Goal: Task Accomplishment & Management: Manage account settings

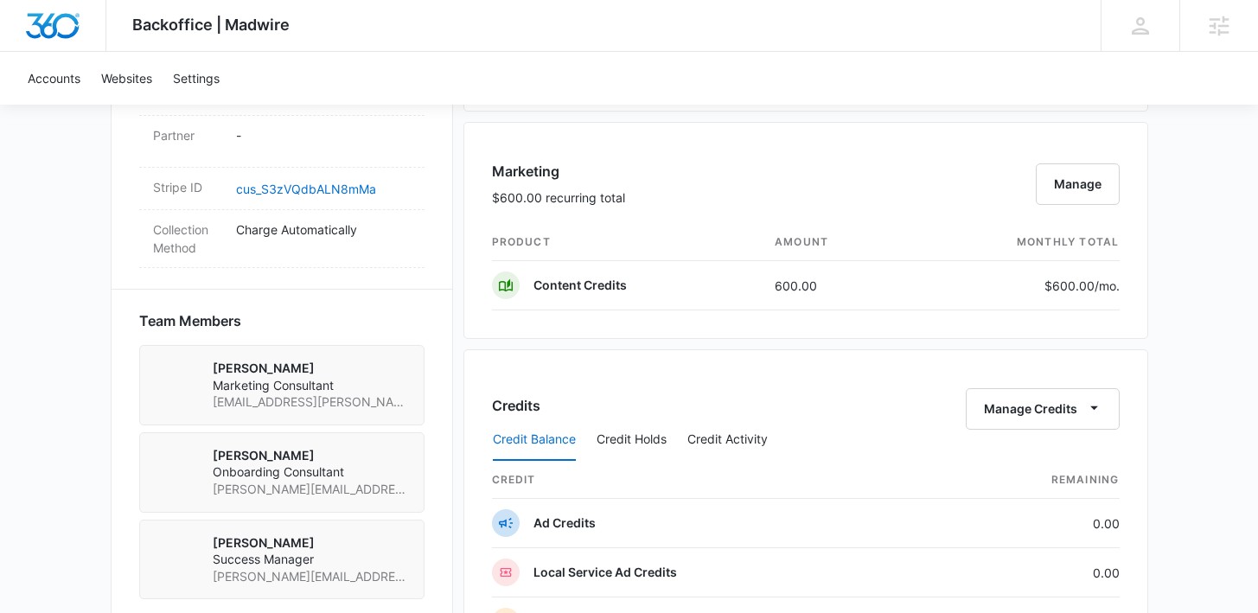
scroll to position [1626, 0]
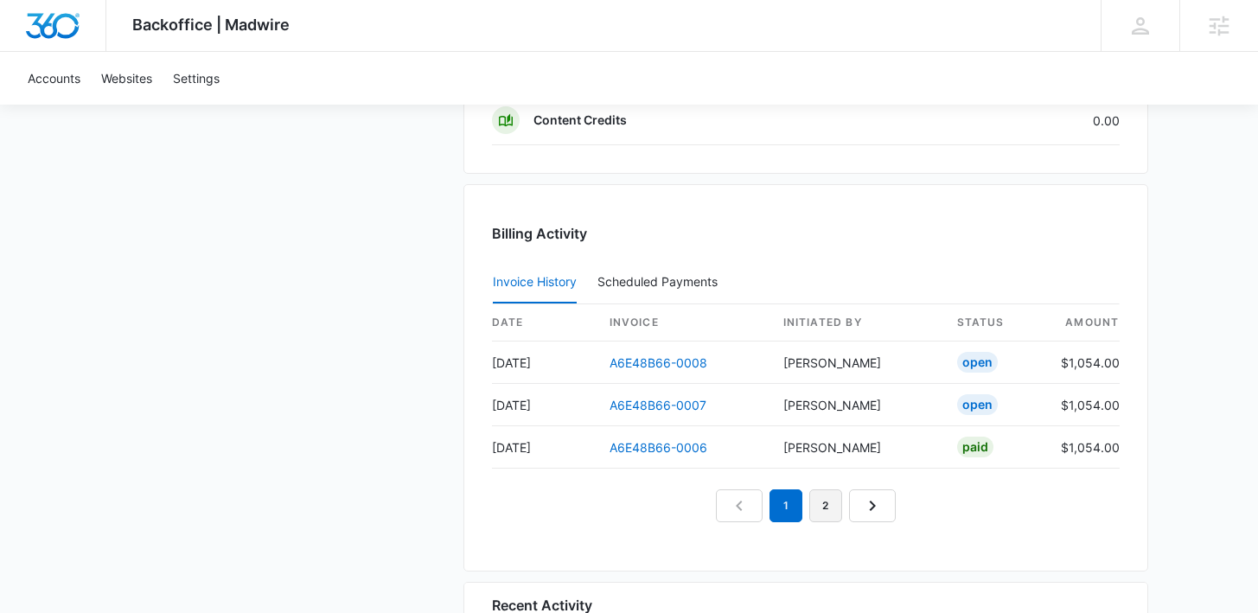
click at [827, 511] on link "2" at bounding box center [825, 505] width 33 height 33
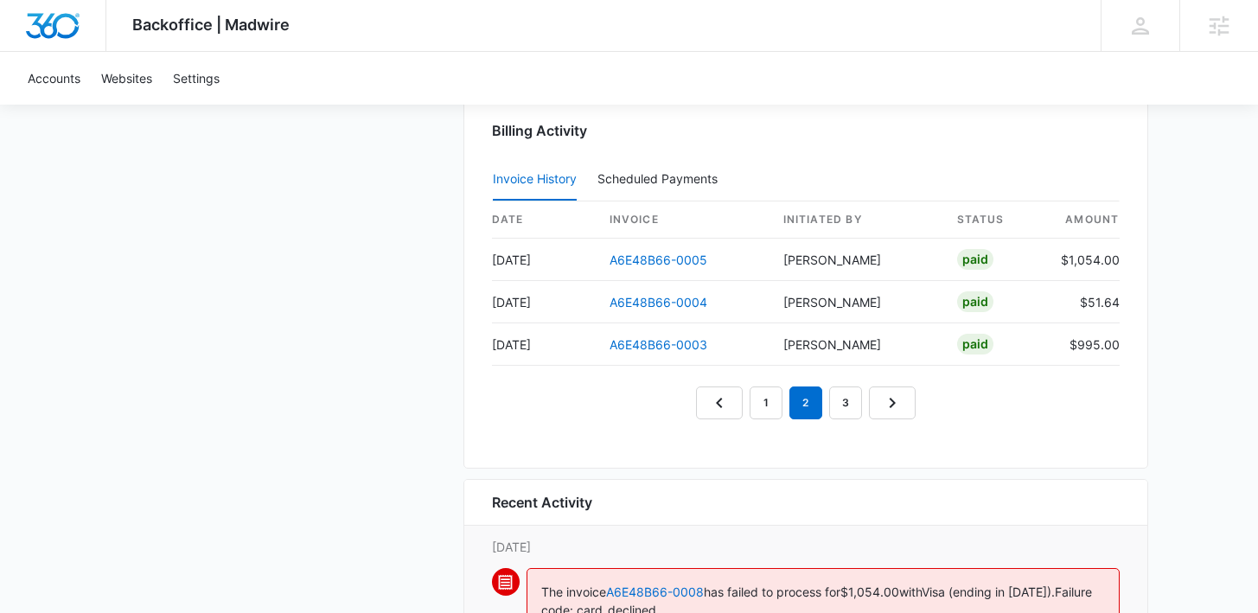
scroll to position [1737, 0]
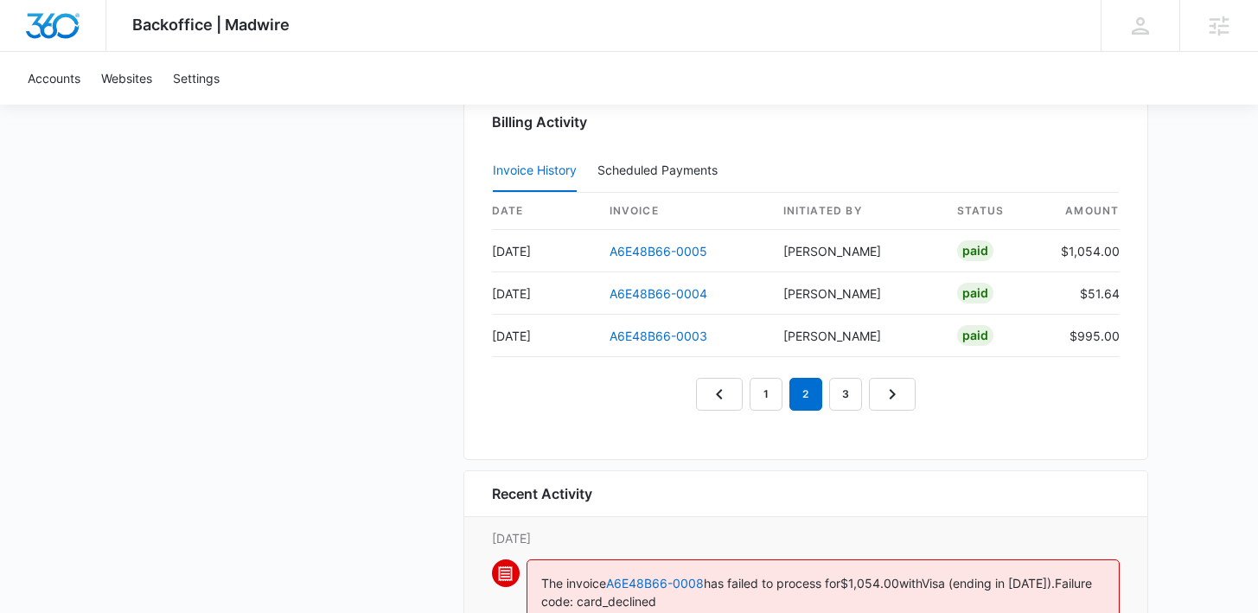
click at [861, 400] on nav "1 2 3" at bounding box center [806, 394] width 220 height 33
click at [841, 395] on link "3" at bounding box center [845, 394] width 33 height 33
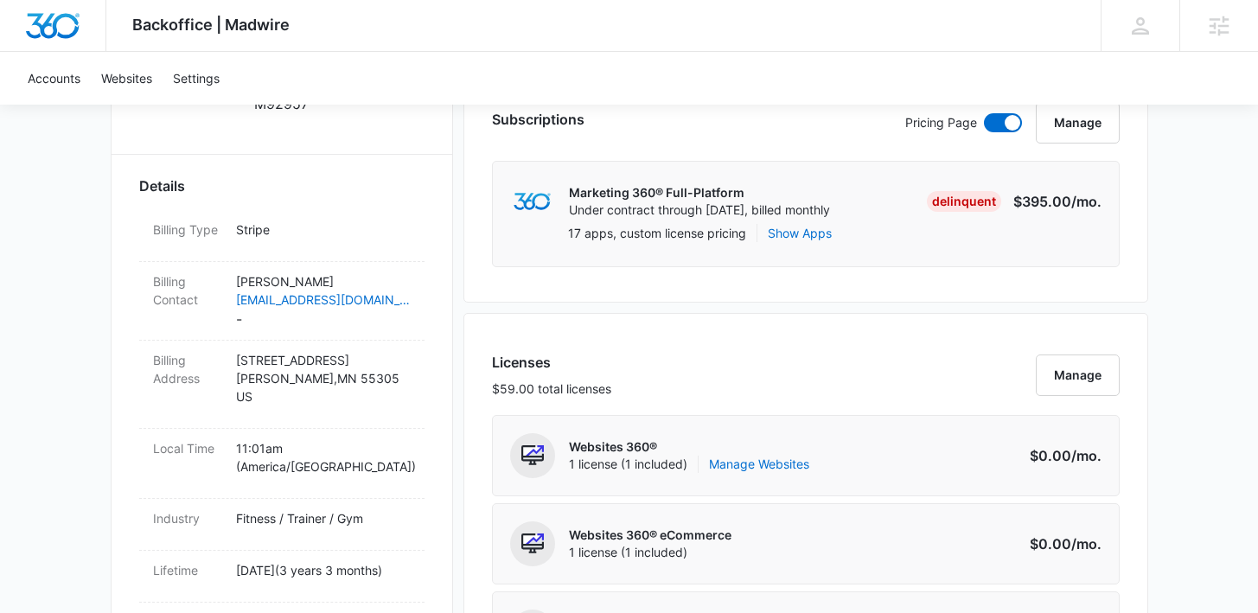
scroll to position [303, 0]
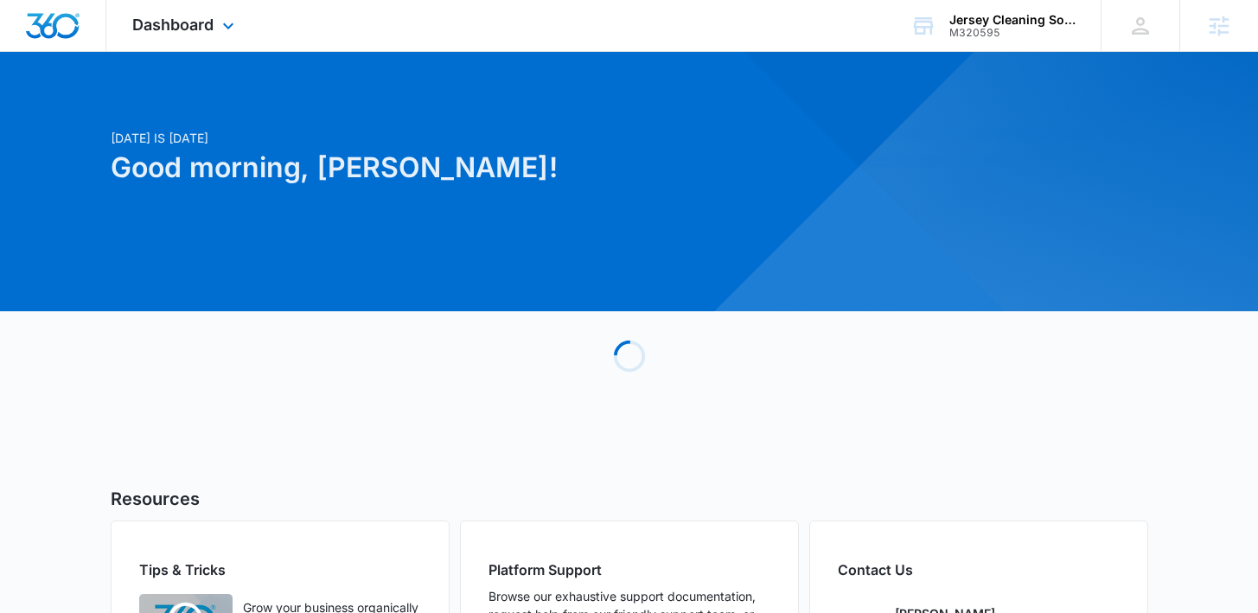
click at [125, 13] on div "Dashboard Apps Reputation Websites Forms CRM Email Social Shop Payments POS Con…" at bounding box center [185, 25] width 158 height 51
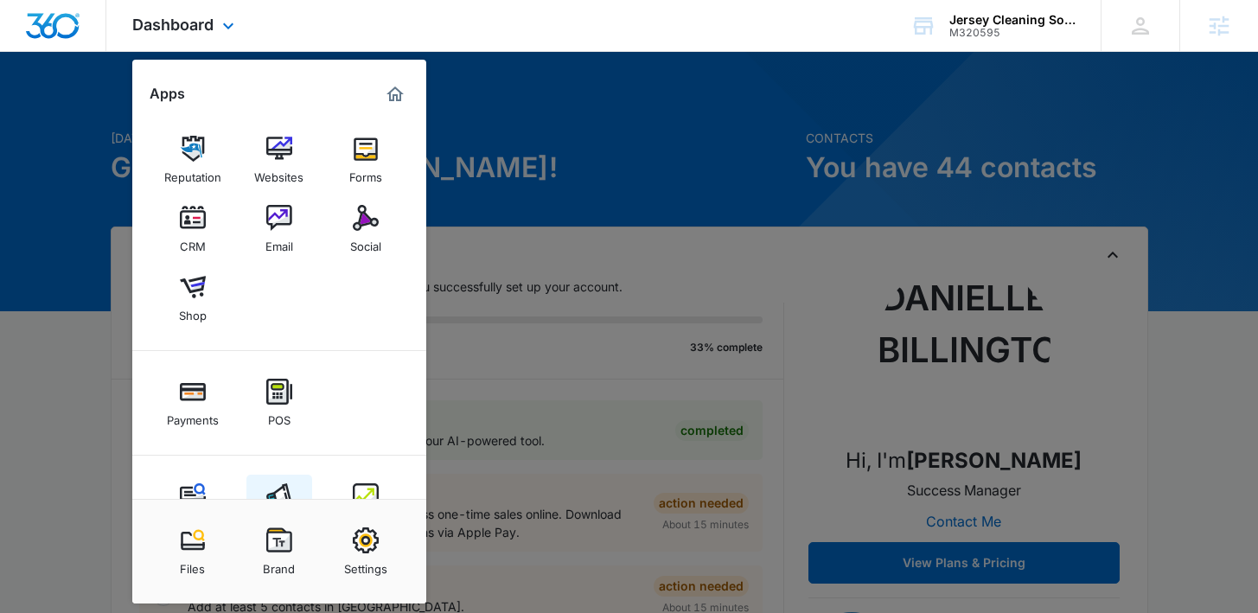
click at [275, 485] on img at bounding box center [279, 496] width 26 height 26
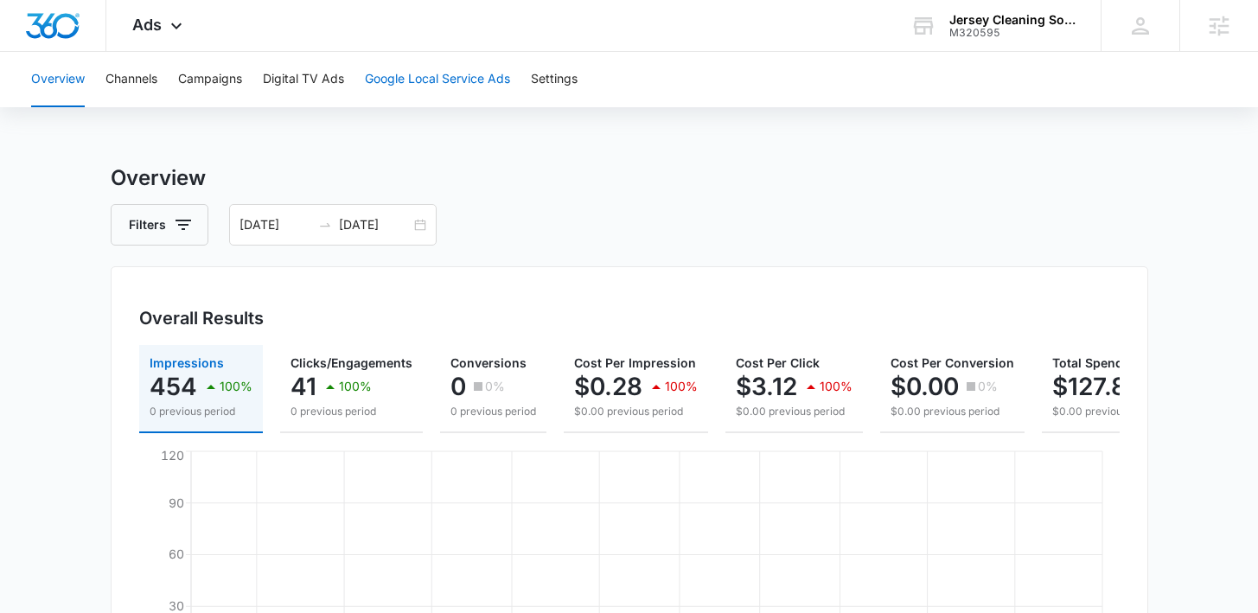
click at [398, 73] on button "Google Local Service Ads" at bounding box center [437, 79] width 145 height 55
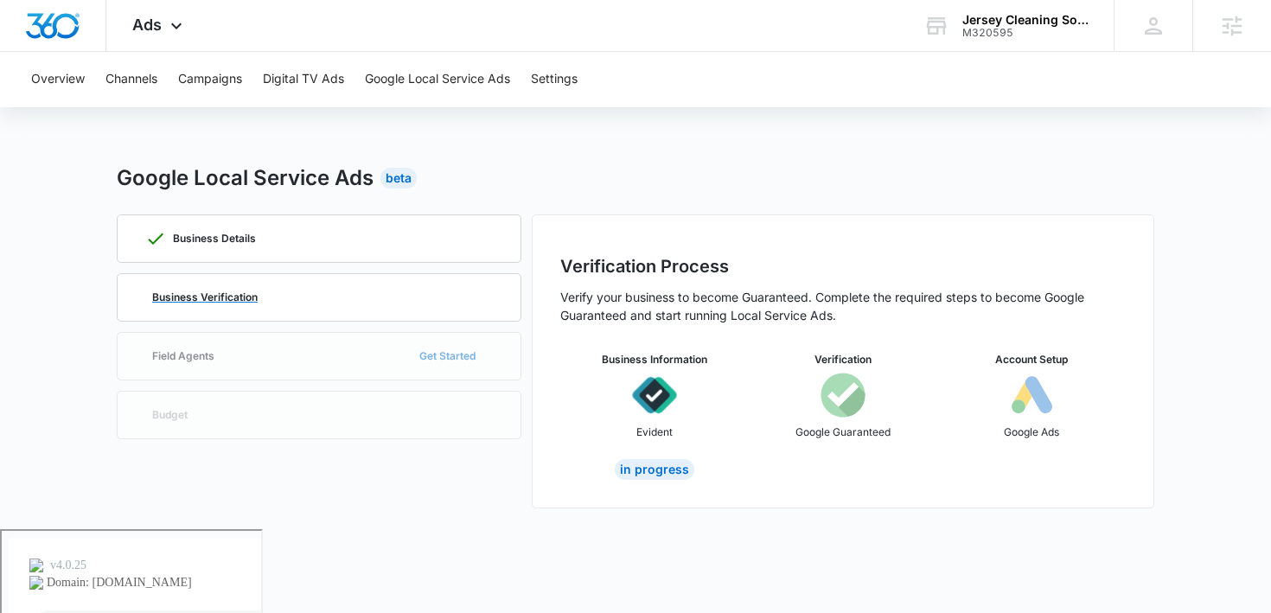
click at [238, 284] on div "Business Verification" at bounding box center [318, 297] width 347 height 47
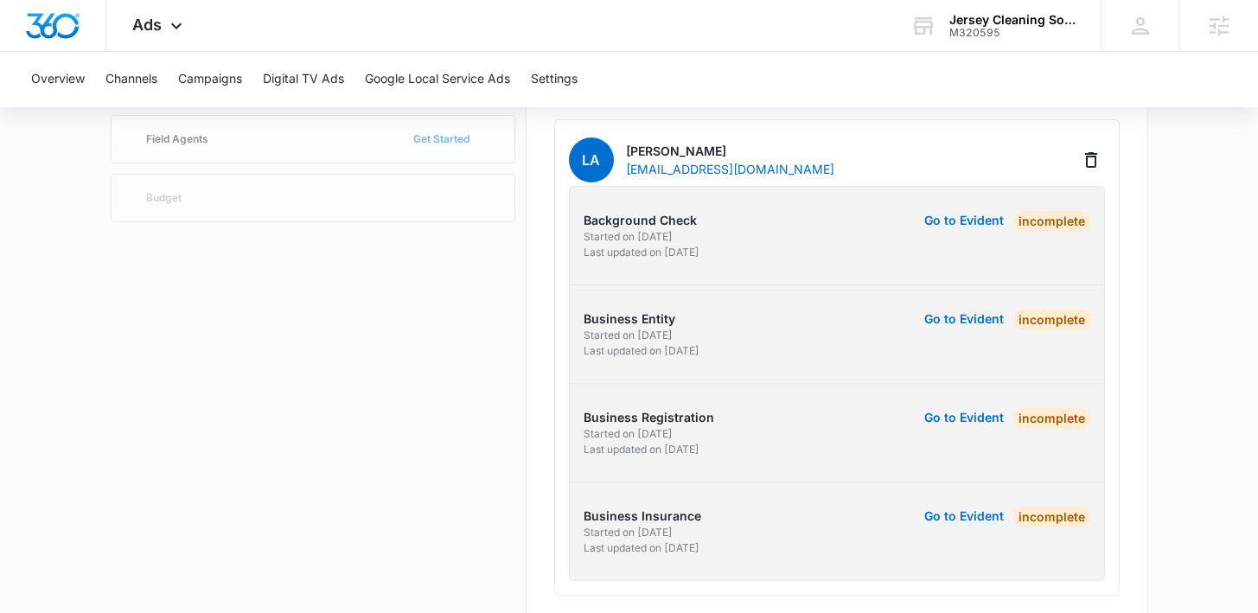
scroll to position [232, 0]
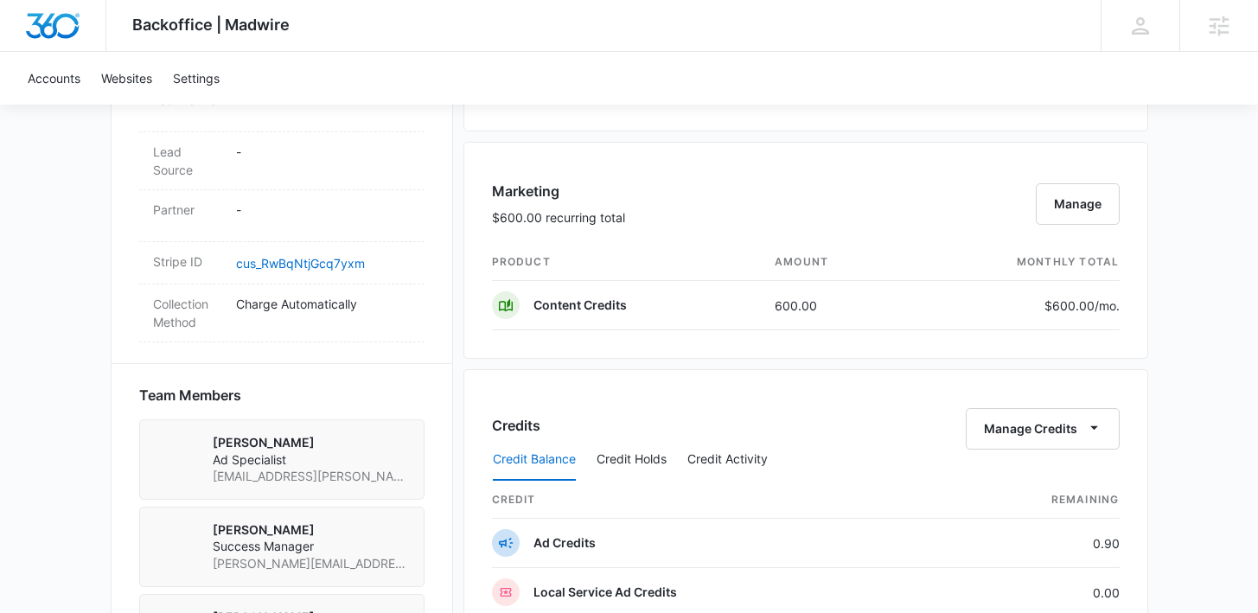
scroll to position [971, 0]
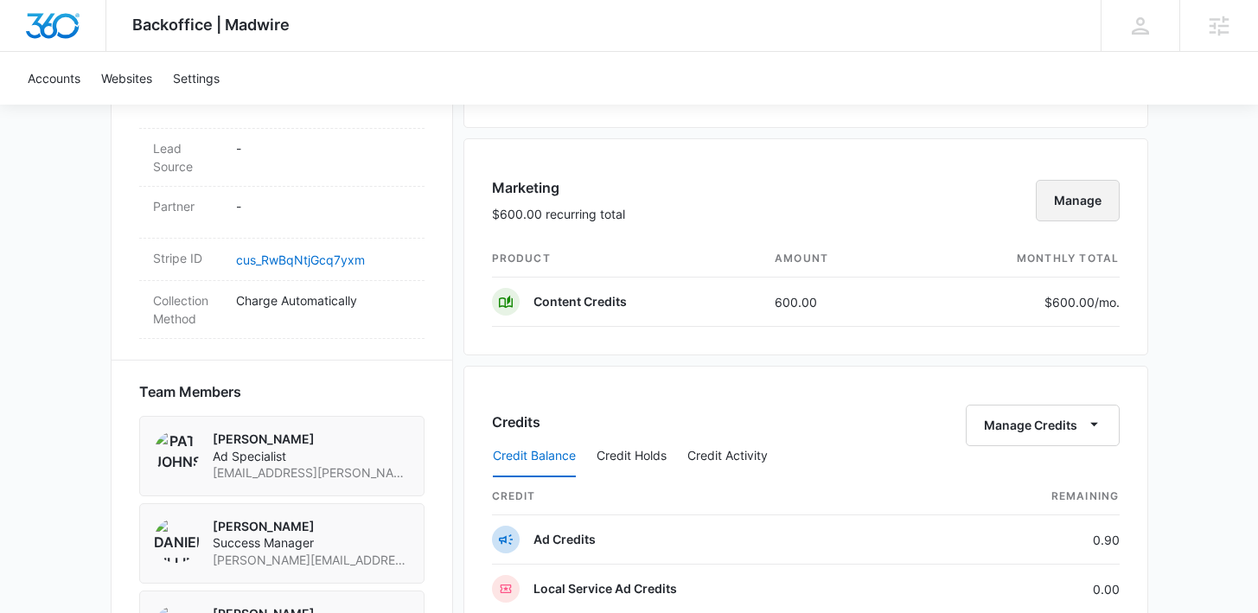
click at [1062, 207] on button "Manage" at bounding box center [1078, 200] width 84 height 41
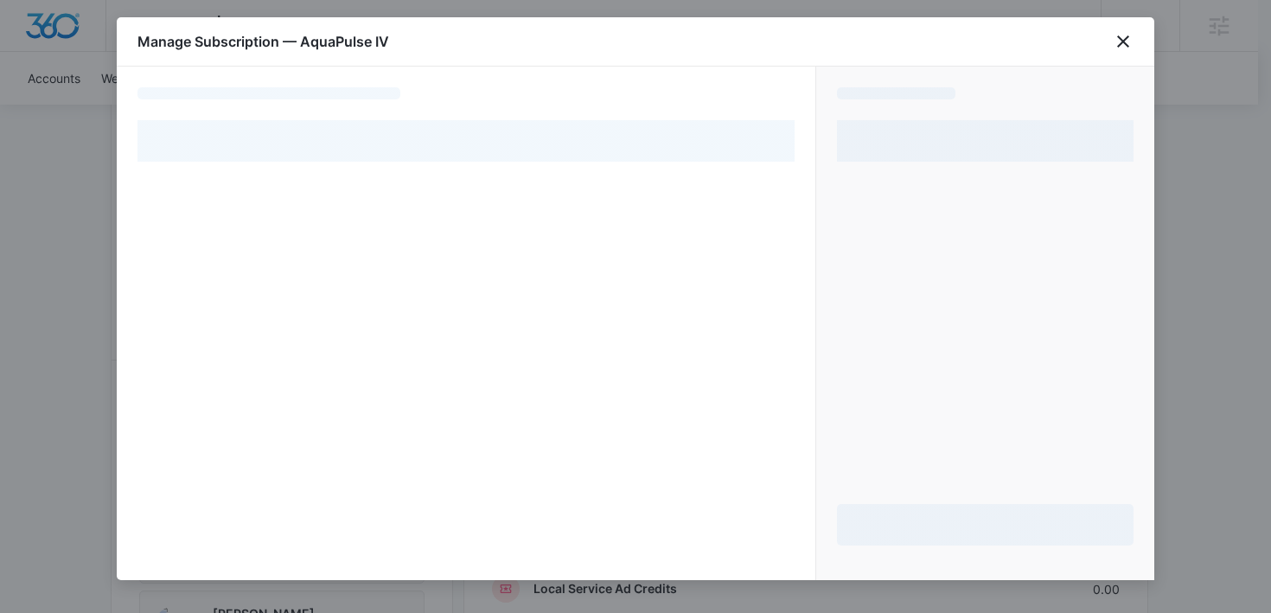
select select "pm_1RDr25A4n8RTgNjUKHd1jet4"
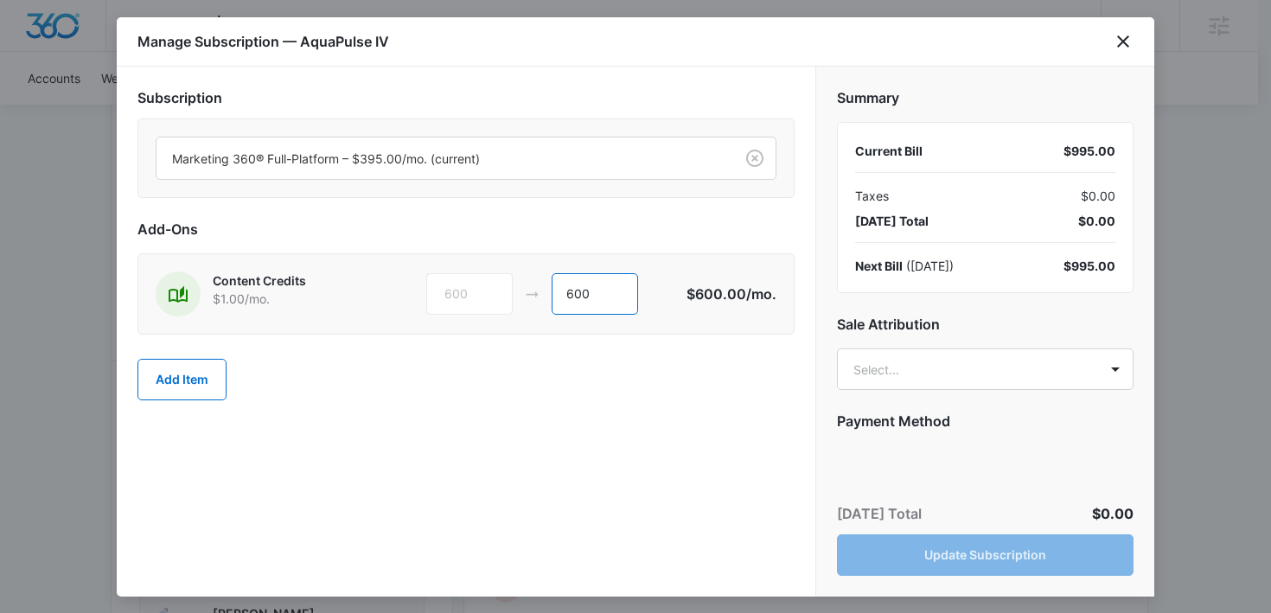
drag, startPoint x: 603, startPoint y: 296, endPoint x: 530, endPoint y: 294, distance: 73.5
click at [531, 295] on div "600 600" at bounding box center [556, 293] width 260 height 41
click at [1119, 40] on icon "close" at bounding box center [1122, 41] width 21 height 21
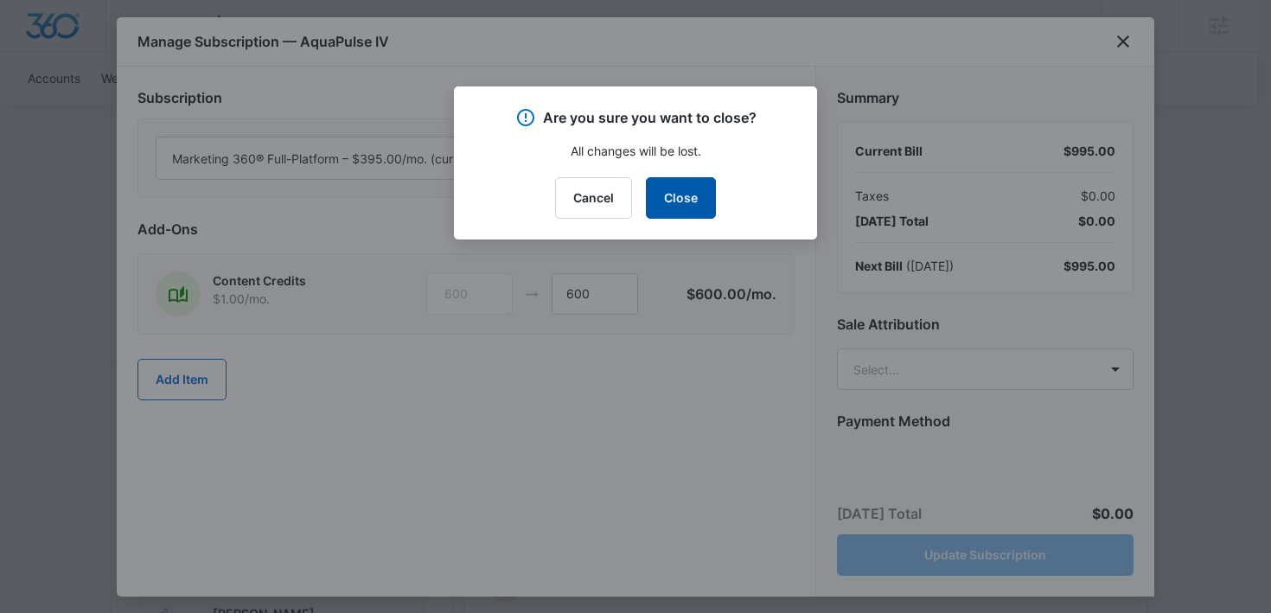
click at [692, 192] on button "Close" at bounding box center [681, 197] width 70 height 41
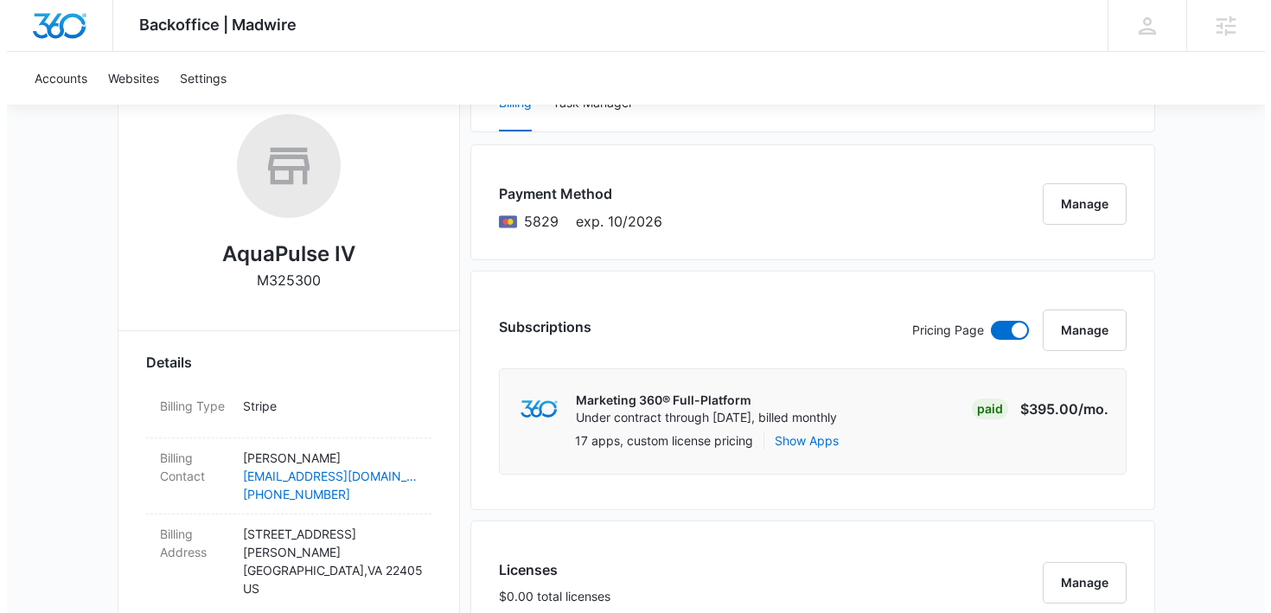
scroll to position [269, 0]
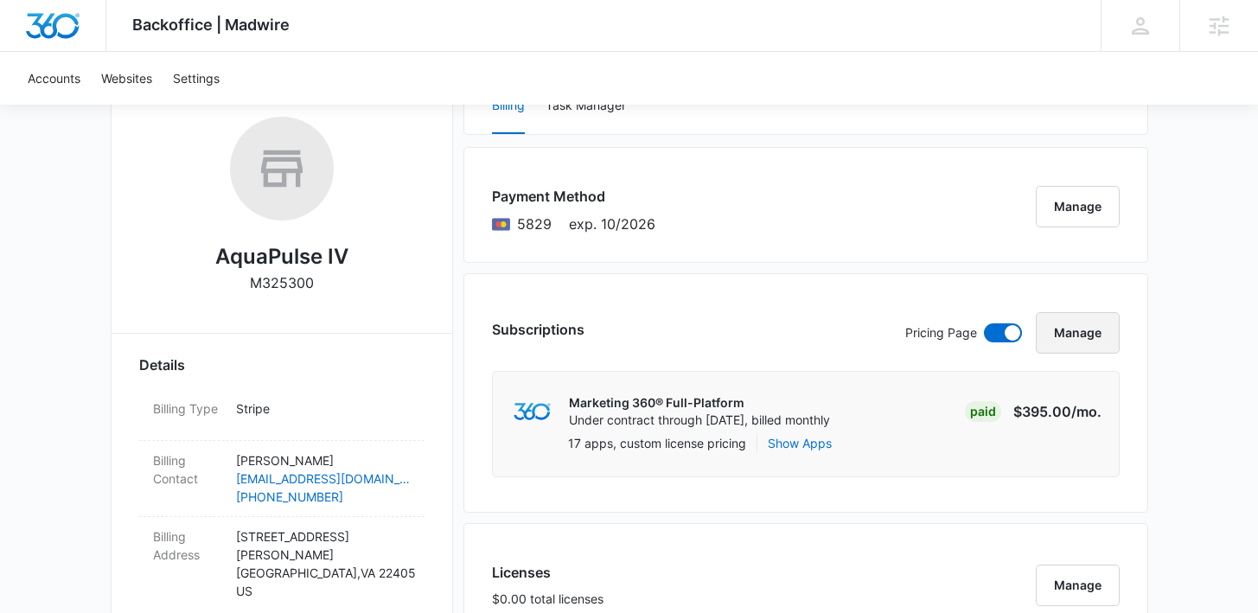
click at [1074, 339] on button "Manage" at bounding box center [1078, 332] width 84 height 41
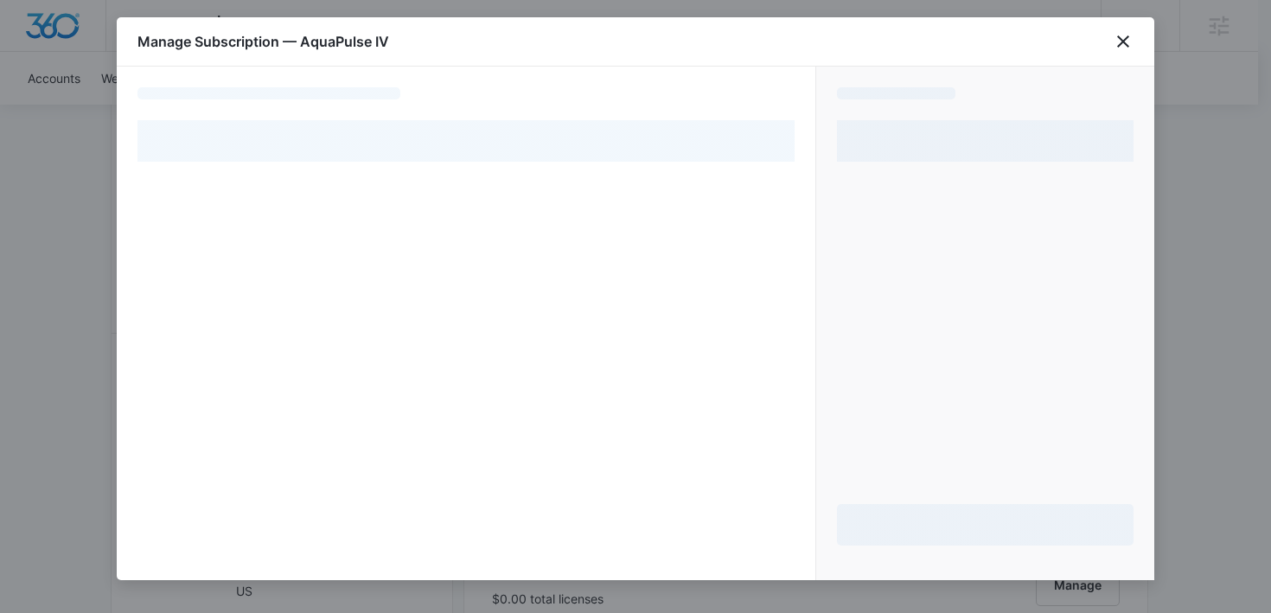
select select "pm_1RDr25A4n8RTgNjUKHd1jet4"
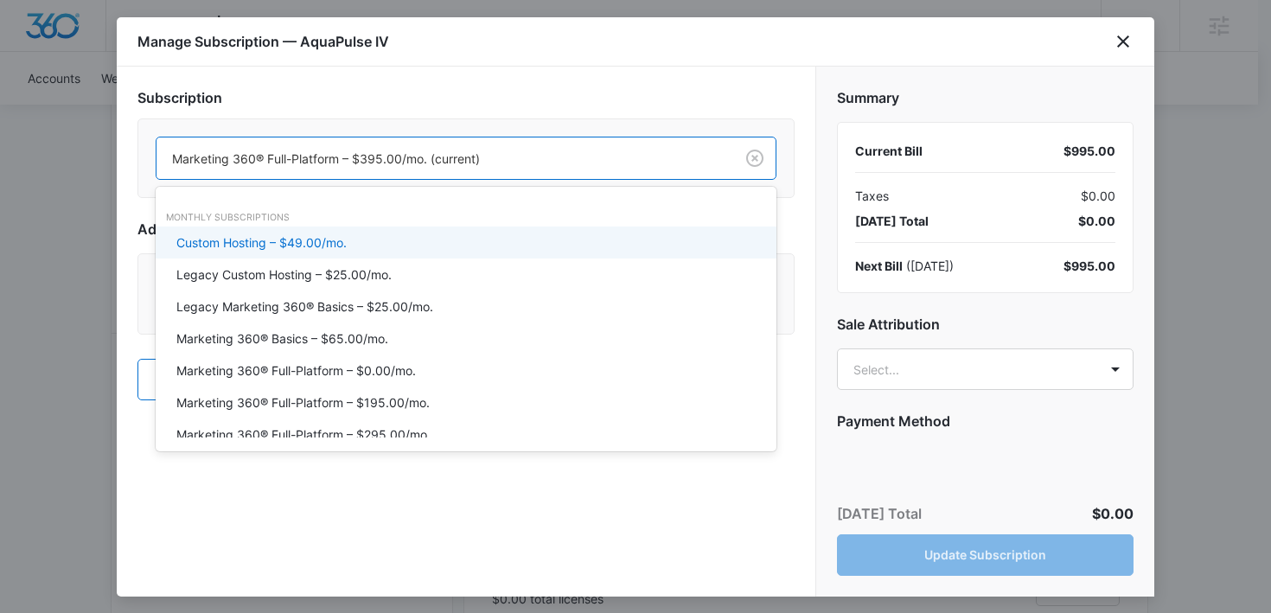
click at [601, 158] on div at bounding box center [441, 159] width 539 height 22
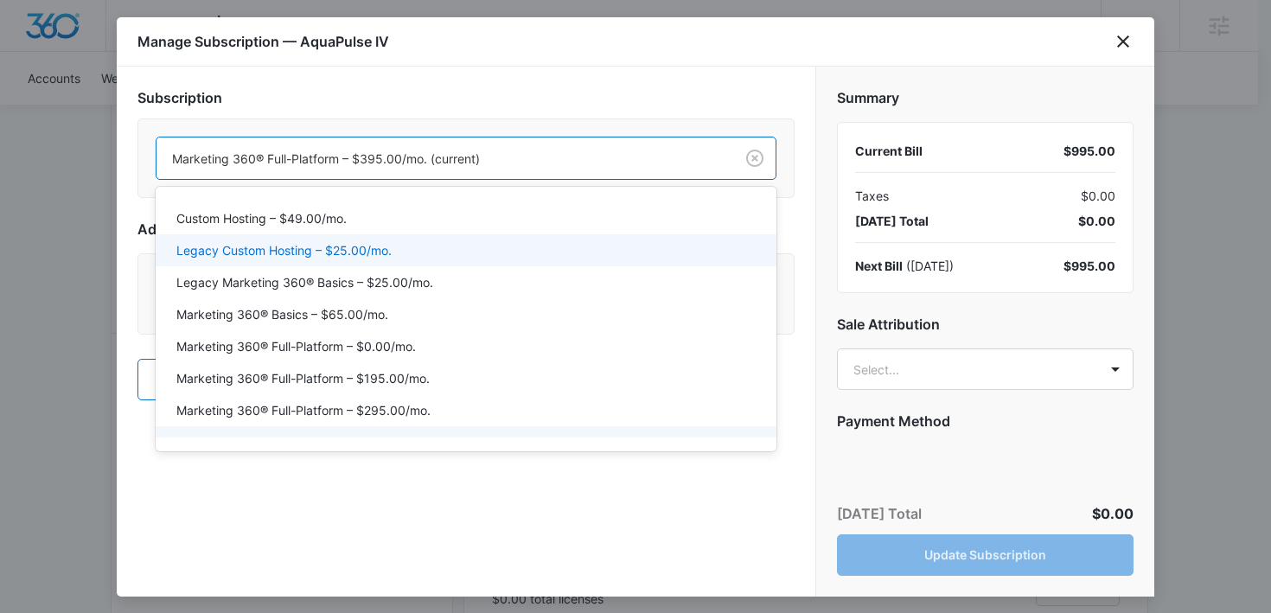
scroll to position [29, 0]
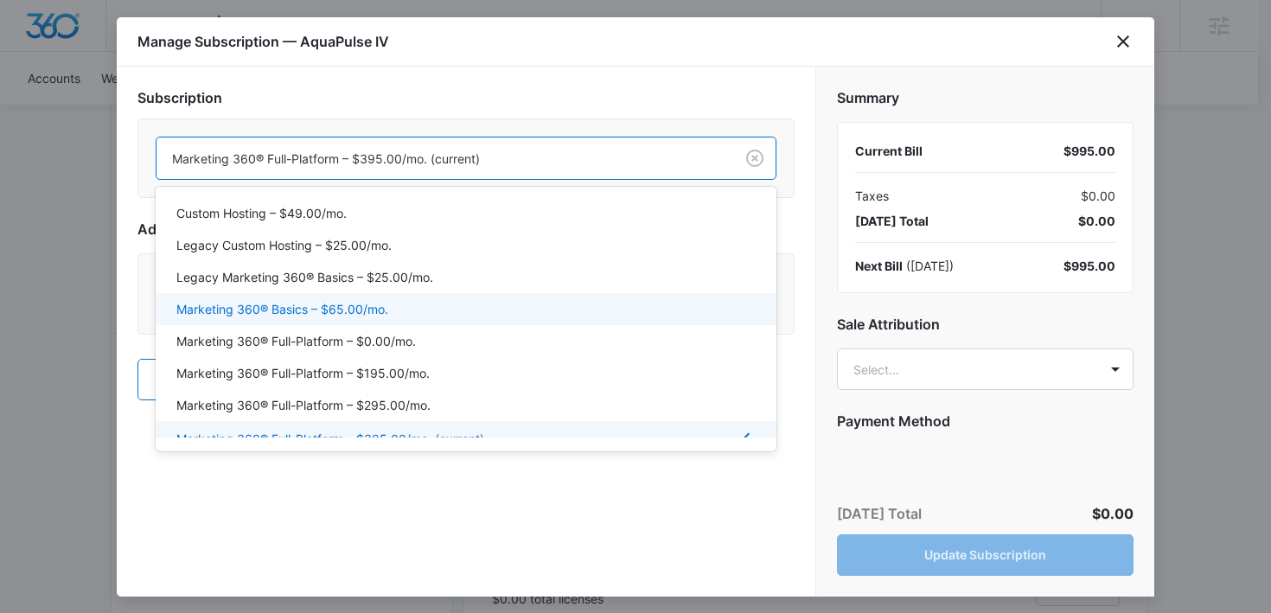
click at [369, 314] on p "Marketing 360® Basics – $65.00/mo." at bounding box center [282, 309] width 212 height 18
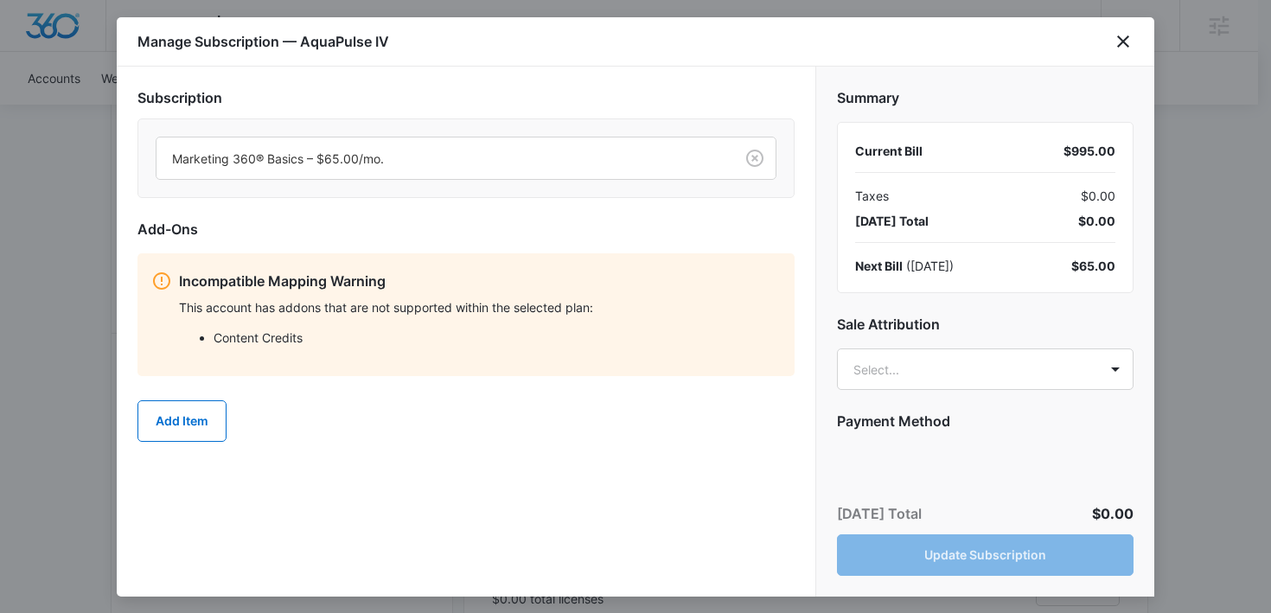
click at [599, 299] on p "This account has addons that are not supported within the selected plan:" at bounding box center [480, 307] width 602 height 18
click at [697, 474] on div "Subscription Marketing 360® Basics – $65.00/mo. Add-Ons Incompatible Mapping Wa…" at bounding box center [466, 332] width 698 height 530
click at [930, 556] on div "Today’s Total $0.00 Update Subscription" at bounding box center [985, 539] width 338 height 114
click at [646, 444] on div "Add Item" at bounding box center [465, 421] width 657 height 76
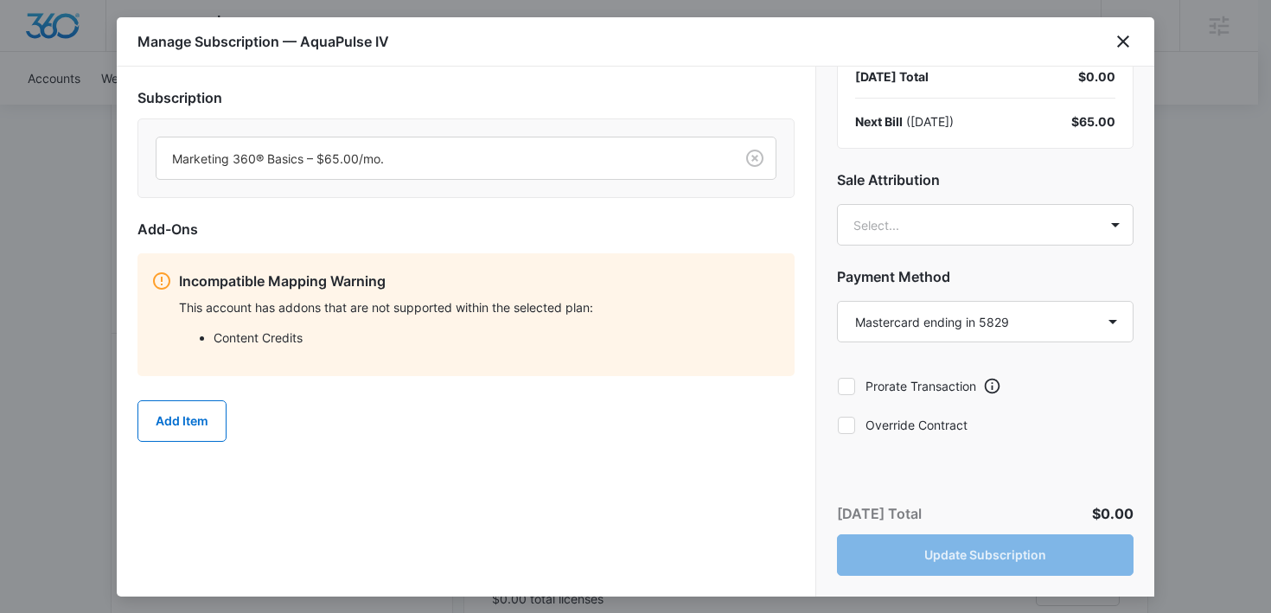
click at [851, 426] on icon at bounding box center [846, 426] width 16 height 16
click at [838, 425] on input "Override Contract" at bounding box center [837, 424] width 1 height 1
checkbox input "true"
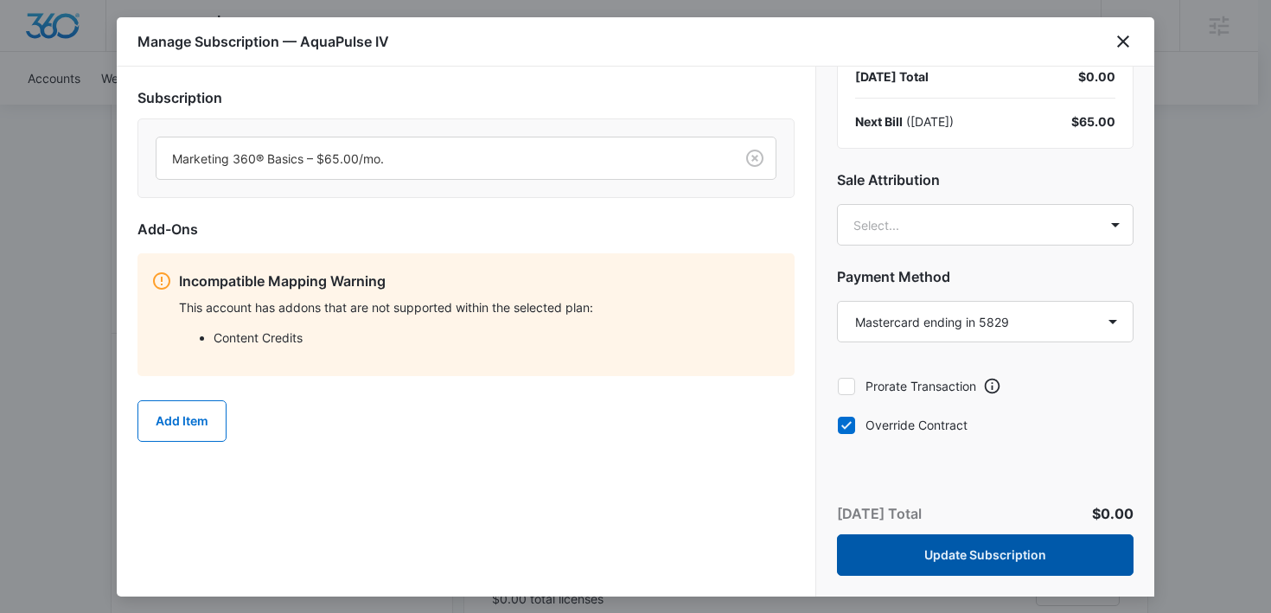
click at [914, 554] on button "Update Subscription" at bounding box center [985, 554] width 296 height 41
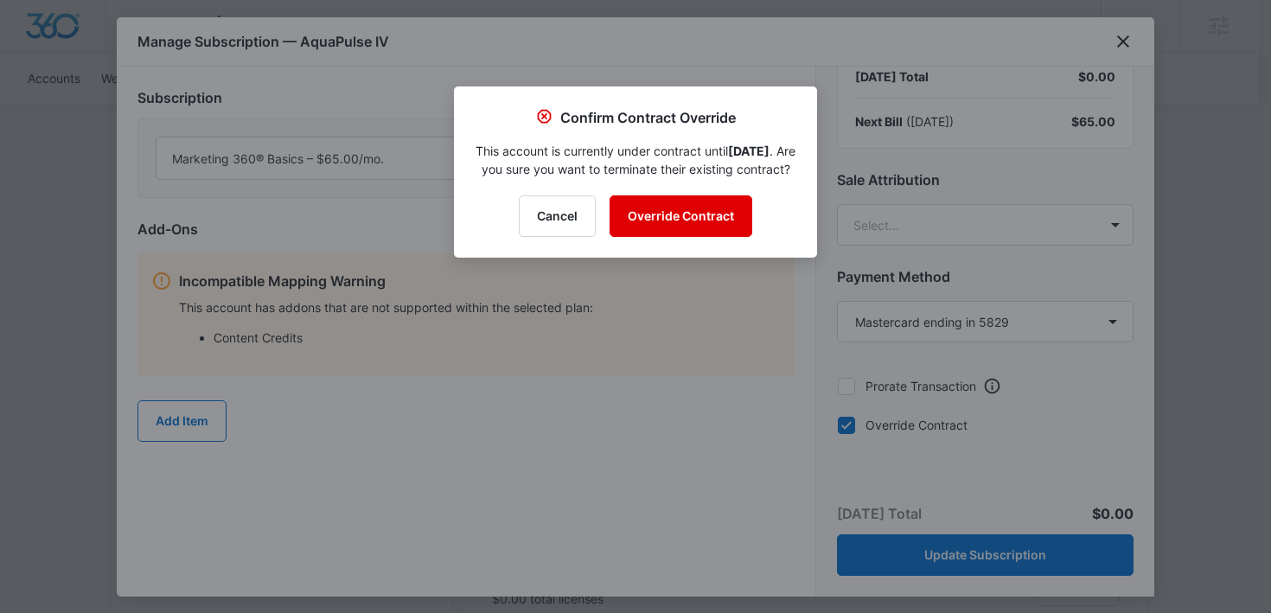
click at [698, 237] on button "Override Contract" at bounding box center [680, 215] width 143 height 41
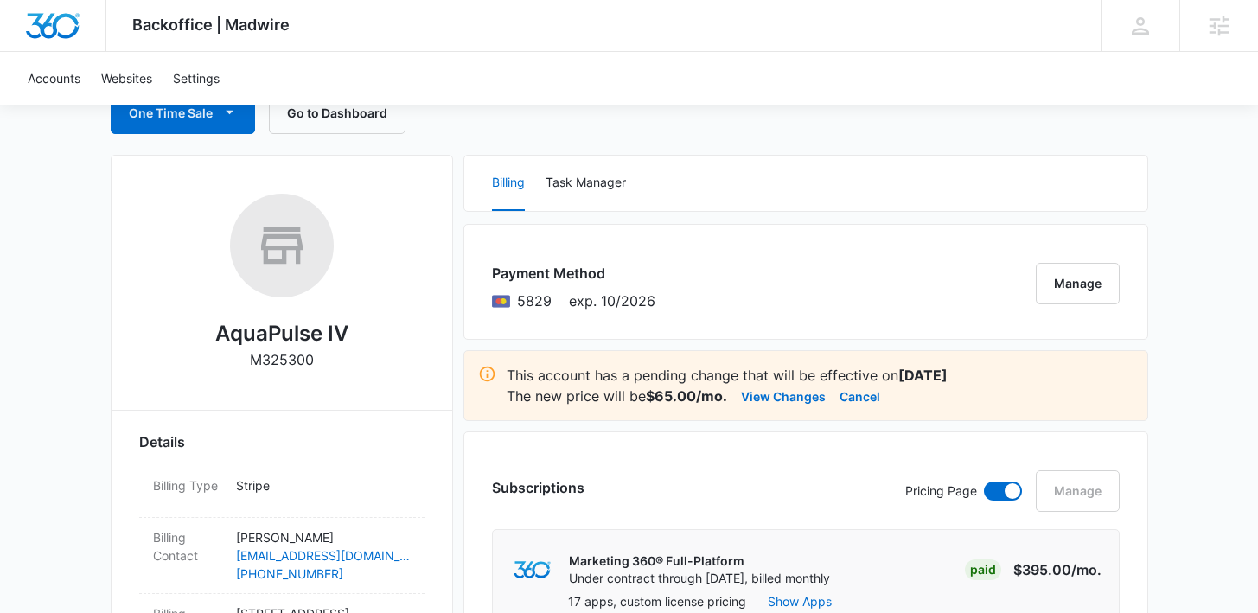
scroll to position [0, 0]
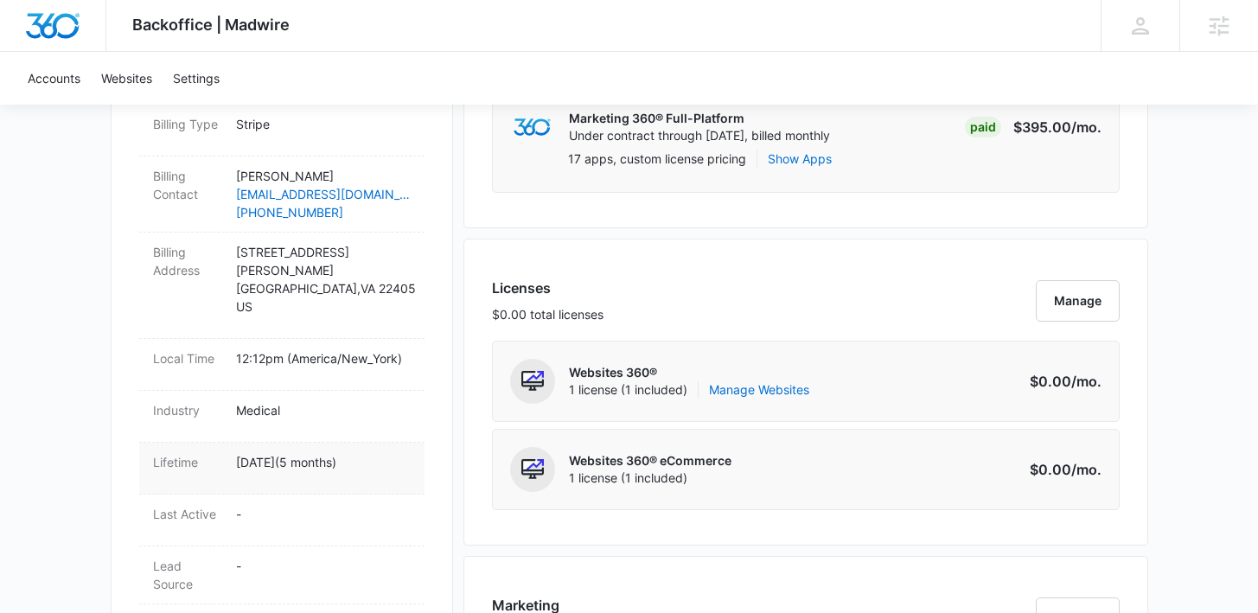
scroll to position [556, 0]
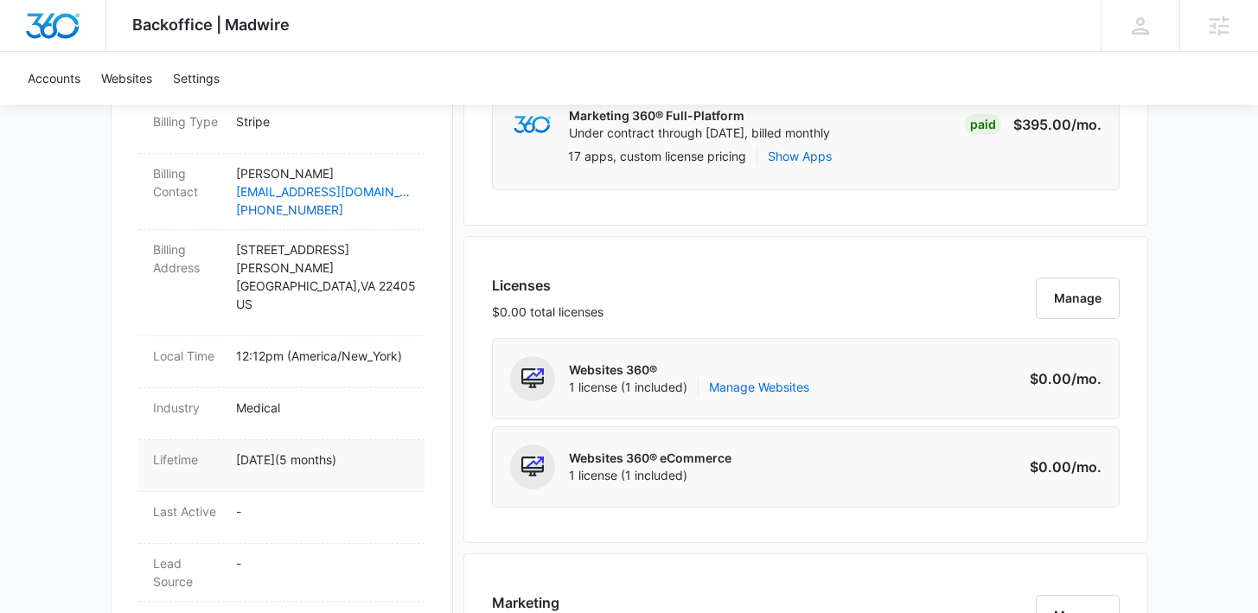
drag, startPoint x: 384, startPoint y: 452, endPoint x: 265, endPoint y: 450, distance: 118.4
click at [265, 450] on dd "[DATE] ( 5 months )" at bounding box center [323, 465] width 175 height 30
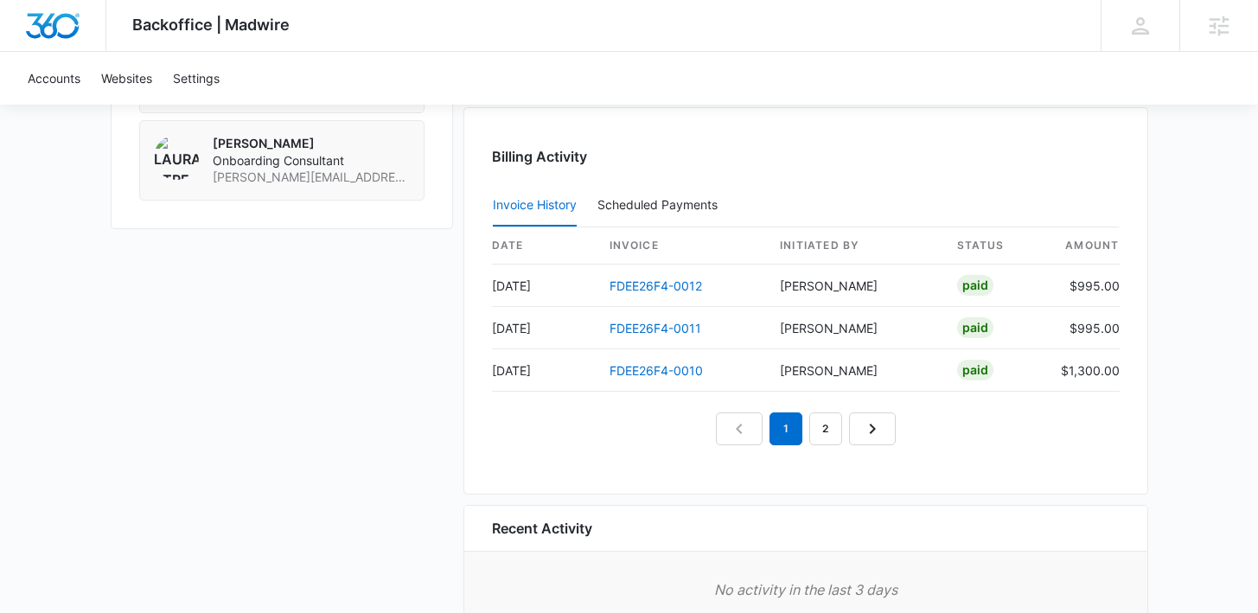
scroll to position [1716, 0]
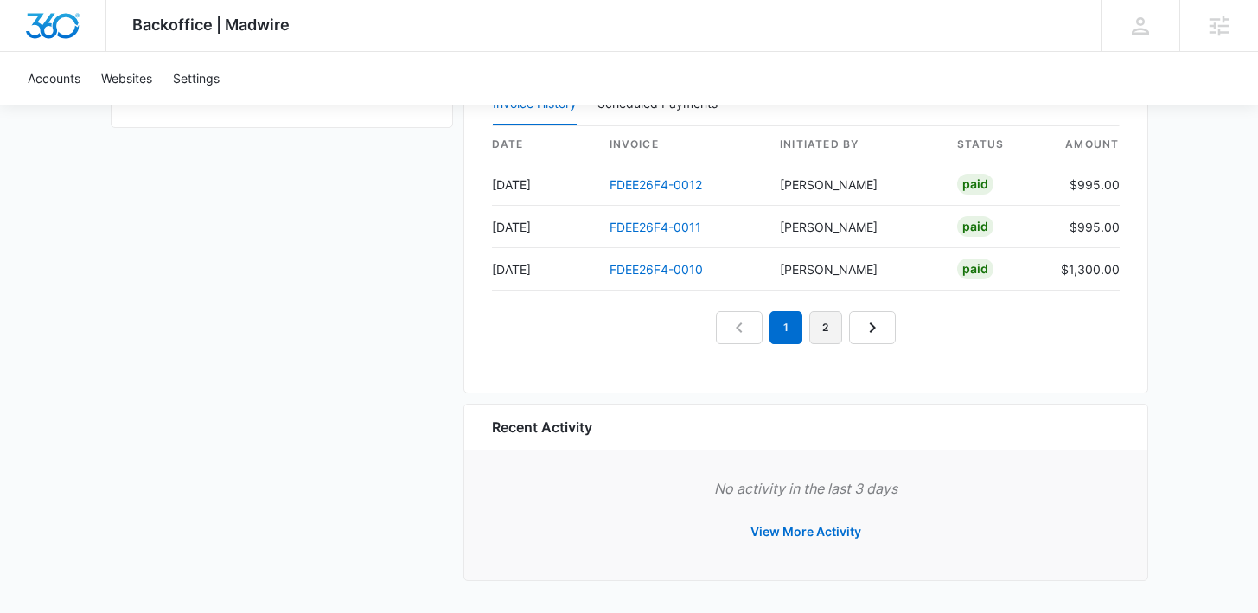
click at [821, 331] on link "2" at bounding box center [825, 327] width 33 height 33
click at [850, 338] on link "3" at bounding box center [845, 327] width 33 height 33
click at [861, 333] on link "4" at bounding box center [865, 327] width 33 height 33
